Goal: Check status: Check status

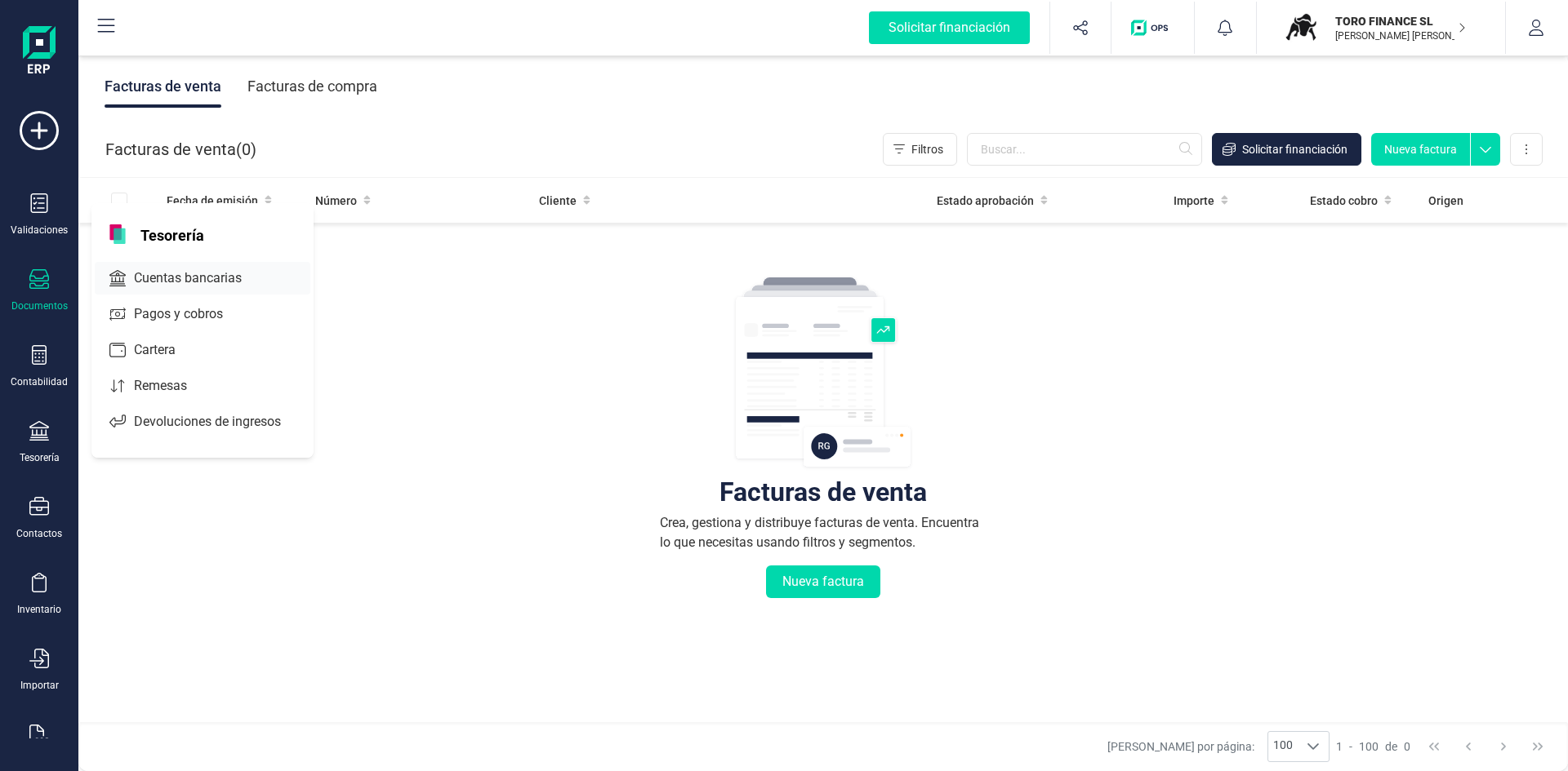
click at [198, 280] on span "Cuentas bancarias" at bounding box center [199, 278] width 143 height 20
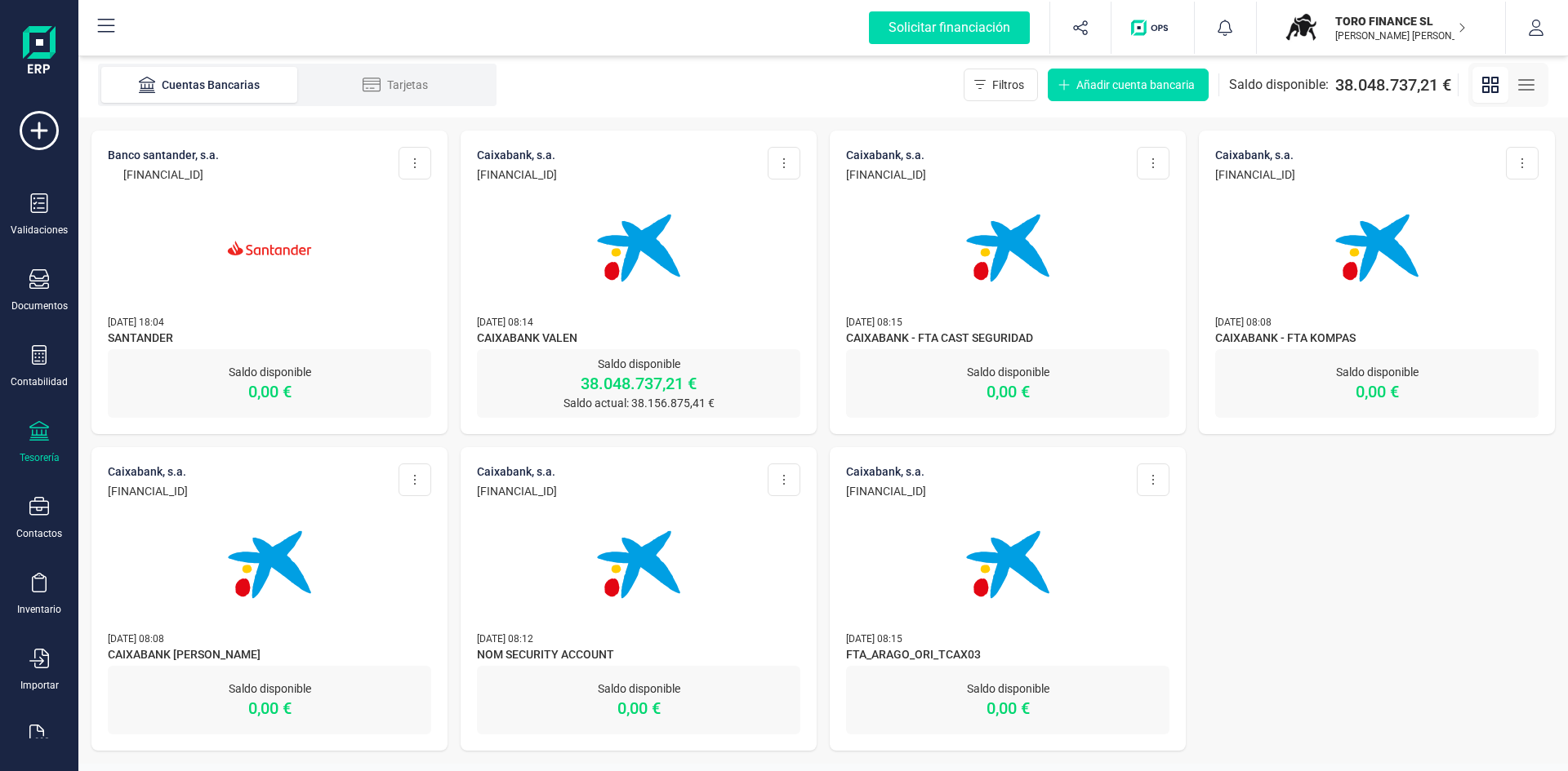
click at [635, 350] on div "Saldo disponible 38.048.737,21 € Saldo actual: 38.156.875,41 €" at bounding box center [638, 383] width 323 height 69
click at [641, 364] on p "Saldo disponible" at bounding box center [638, 364] width 323 height 16
click at [643, 359] on p "Saldo disponible" at bounding box center [638, 364] width 323 height 16
click at [612, 374] on p "38.048.737,21 €" at bounding box center [638, 384] width 323 height 23
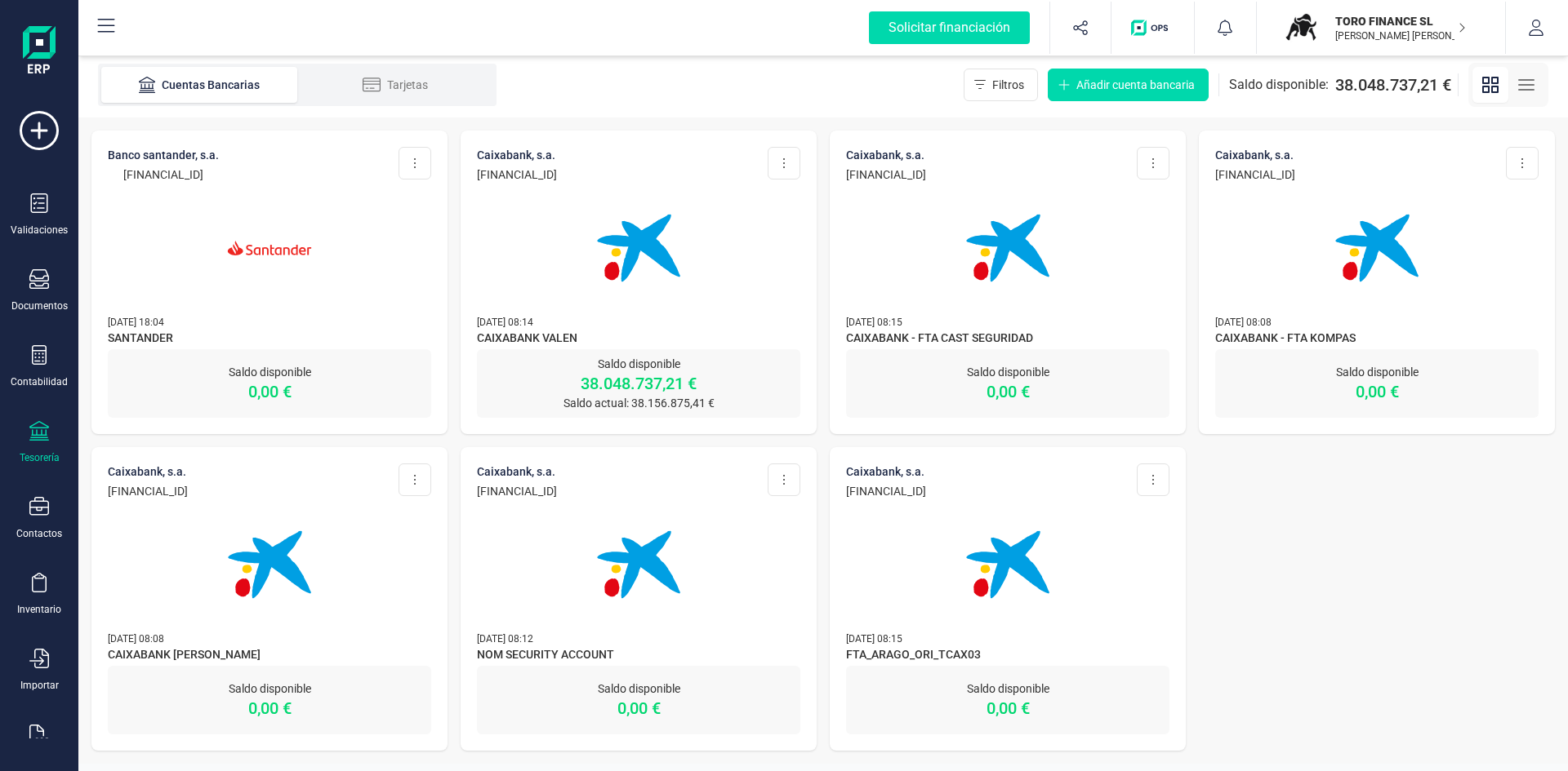
click at [556, 154] on p "CAIXABANK, S.A." at bounding box center [516, 155] width 80 height 16
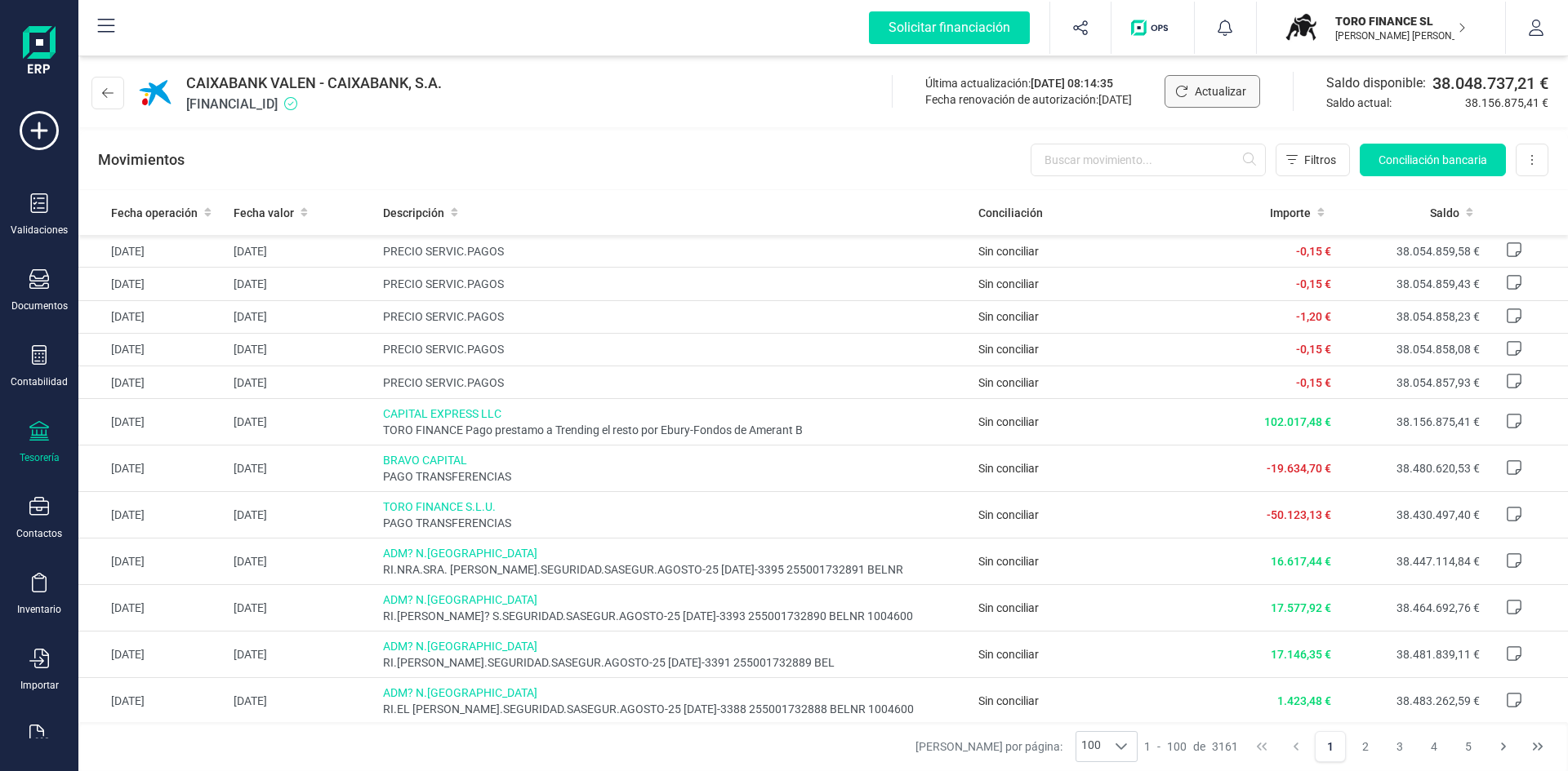
click at [1201, 90] on span "Actualizar" at bounding box center [1219, 91] width 51 height 16
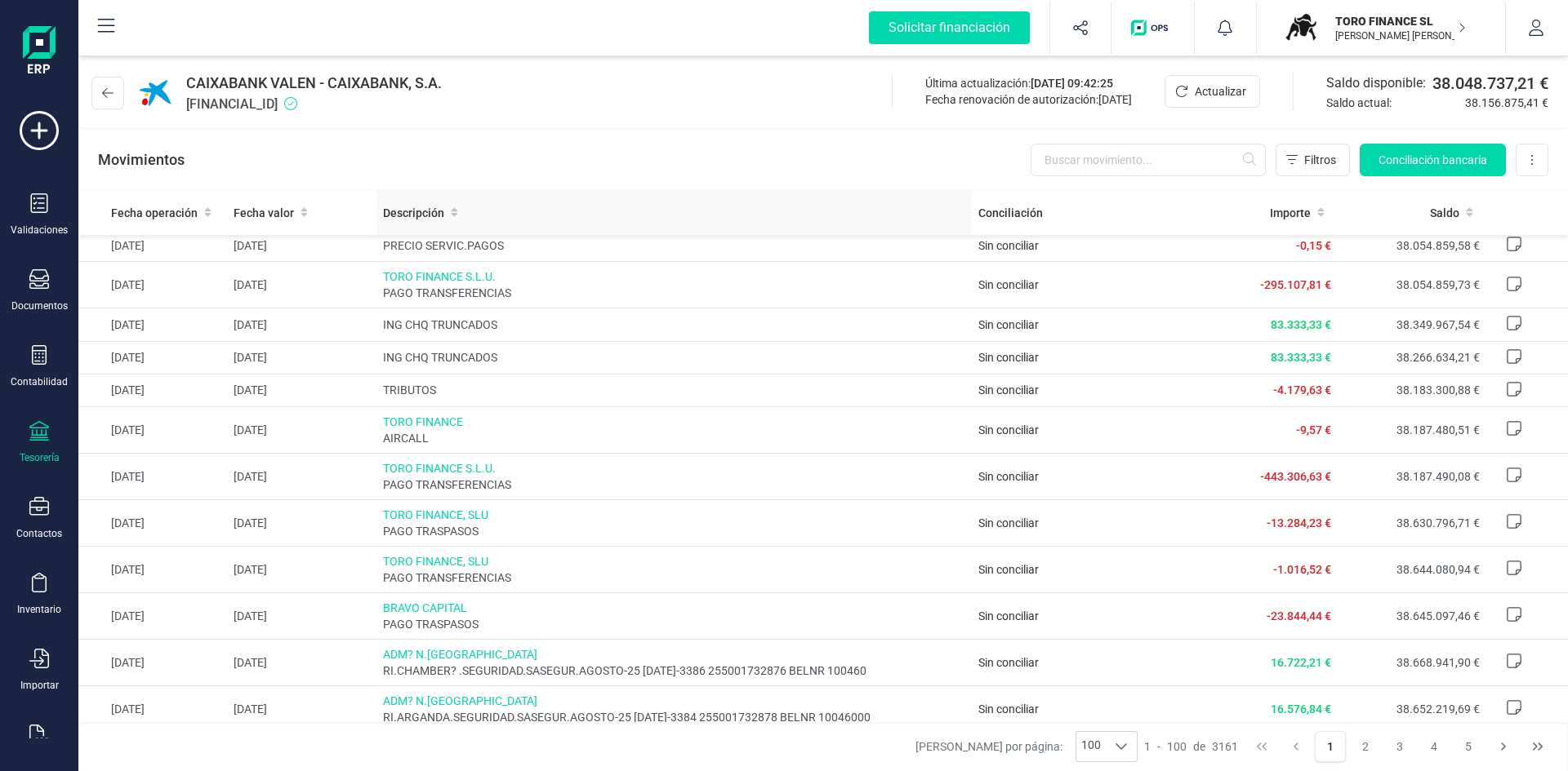
scroll to position [81, 0]
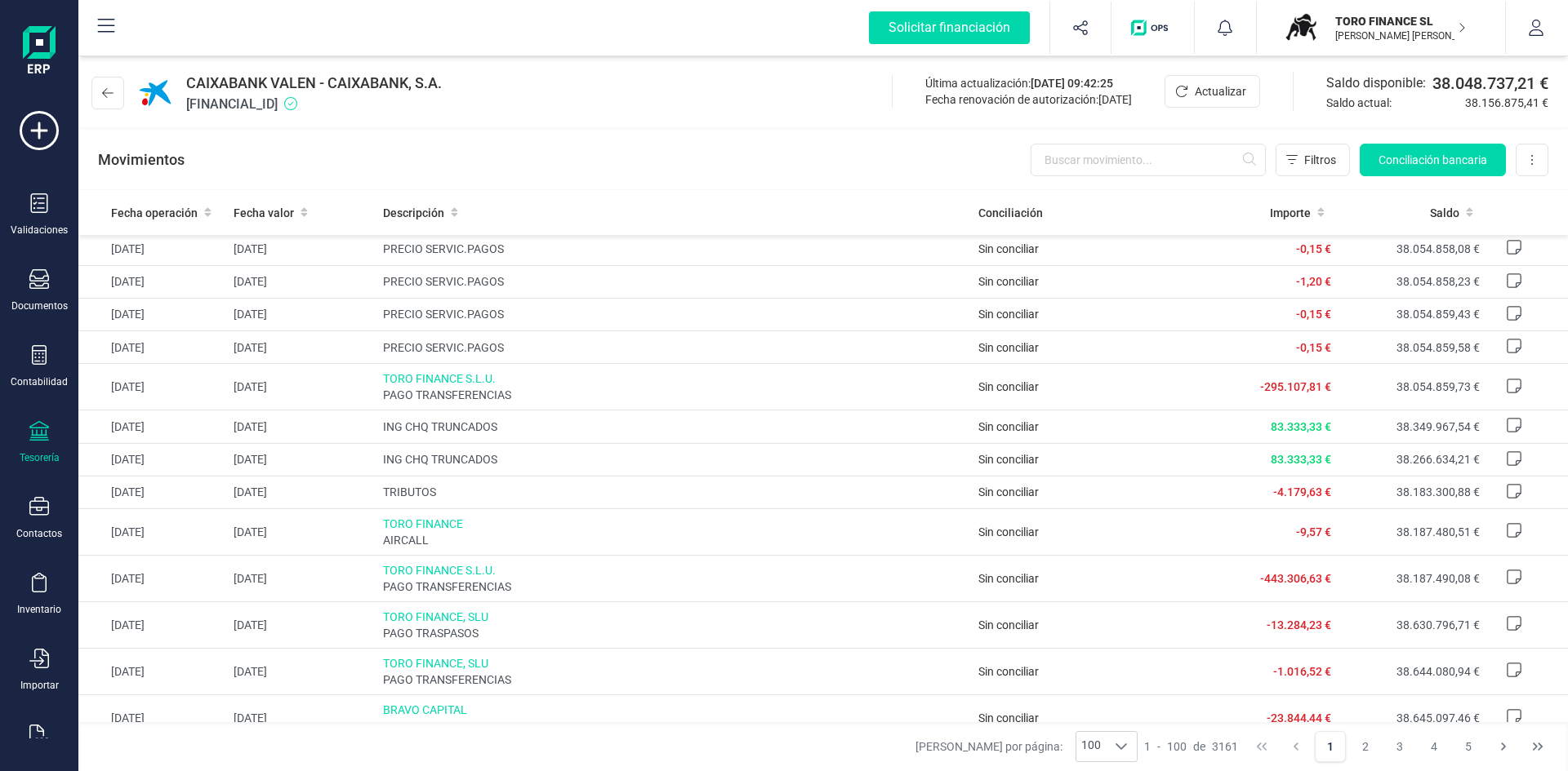
click at [1461, 23] on icon "button" at bounding box center [1461, 28] width 8 height 13
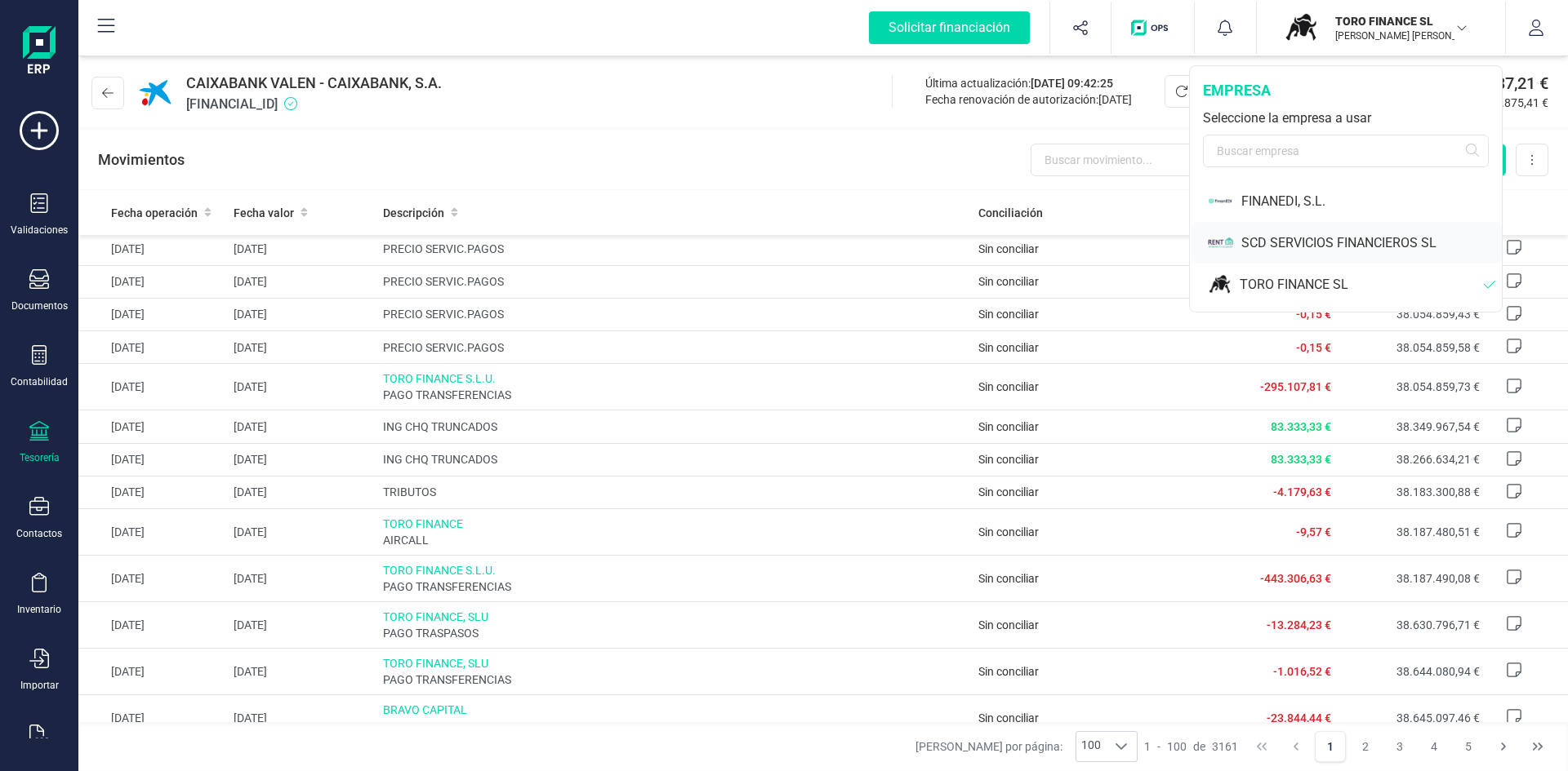
click at [1268, 241] on div "SCD SERVICIOS FINANCIEROS SL" at bounding box center [1371, 244] width 261 height 20
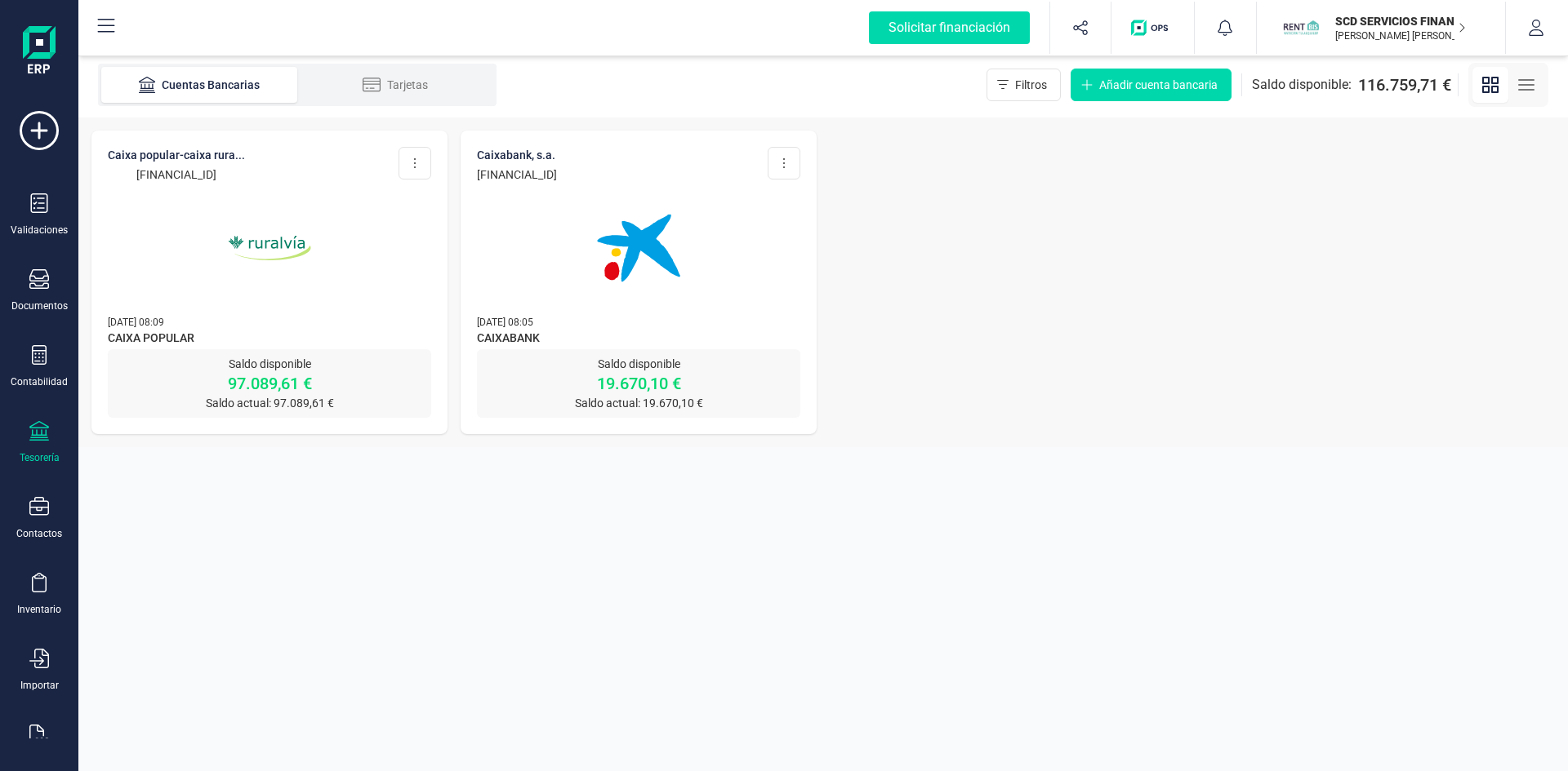
click at [278, 246] on img at bounding box center [269, 247] width 137 height 137
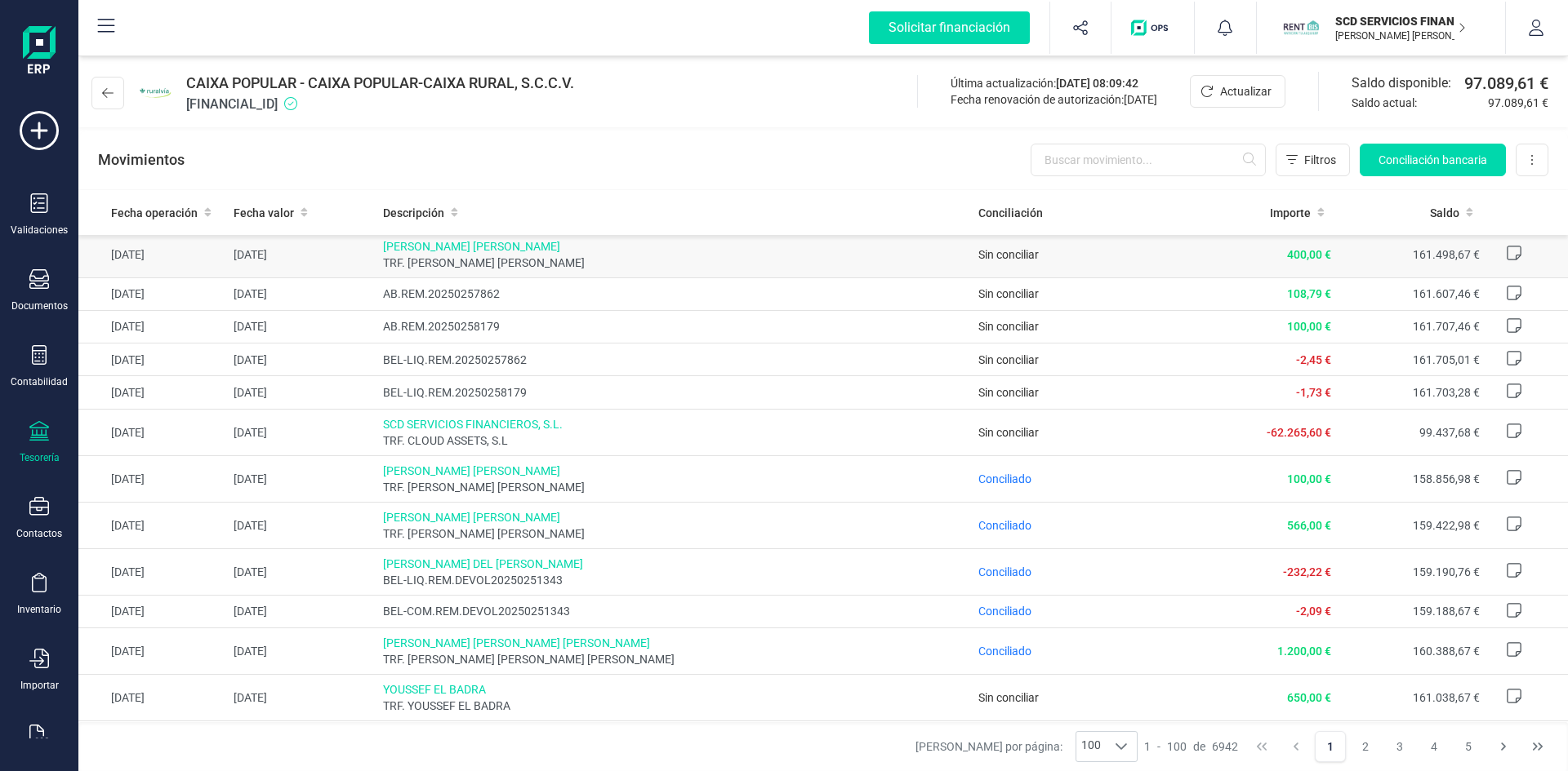
scroll to position [163, 0]
